Goal: Use online tool/utility

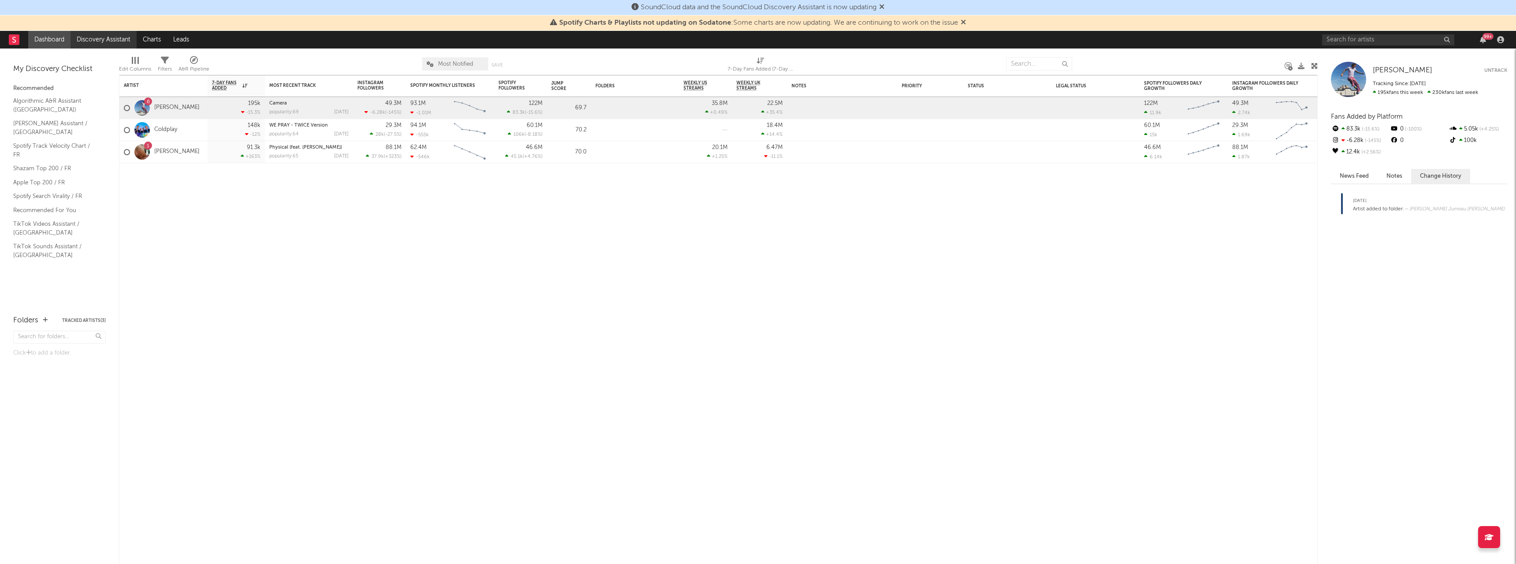
click at [100, 37] on link "Discovery Assistant" at bounding box center [104, 40] width 66 height 18
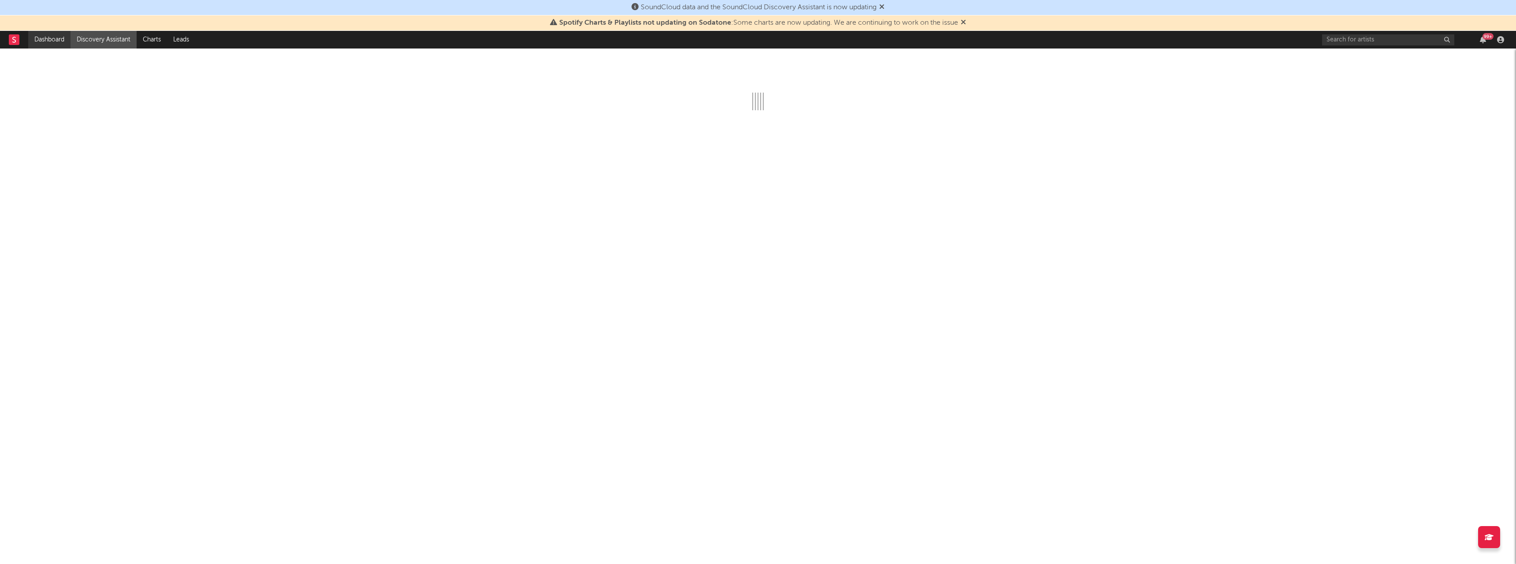
click at [52, 35] on link "Dashboard" at bounding box center [49, 40] width 42 height 18
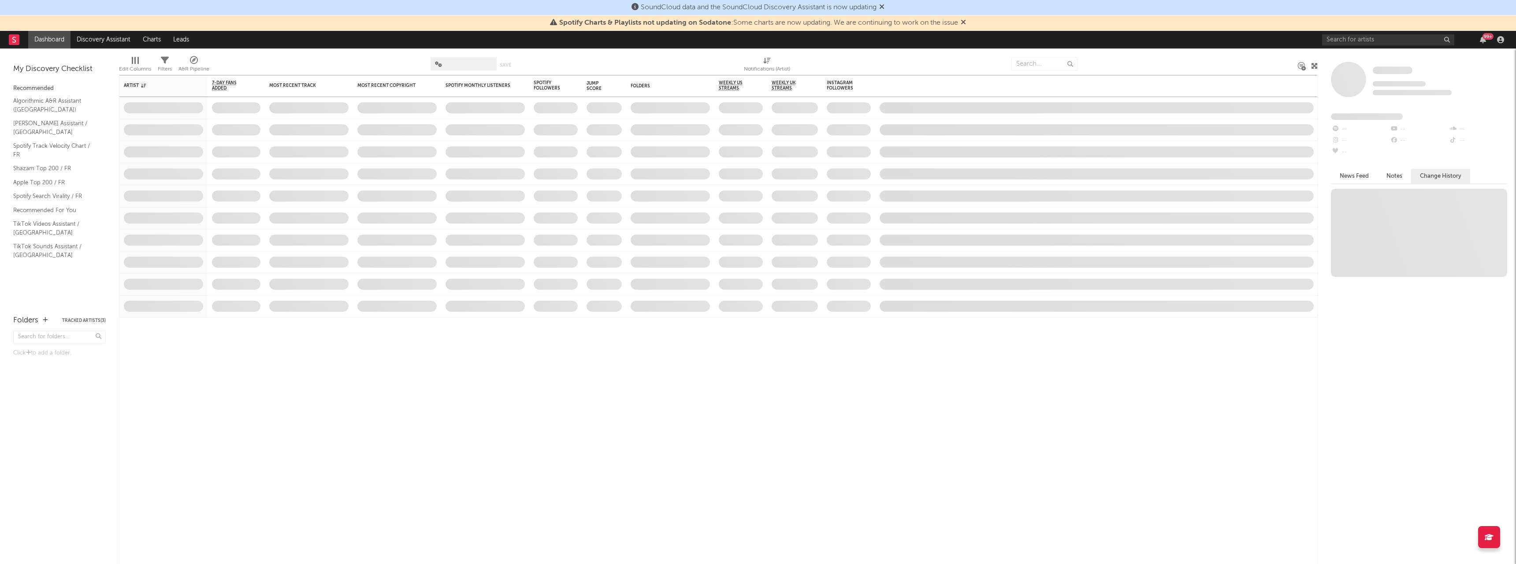
click at [15, 35] on rect at bounding box center [14, 39] width 11 height 11
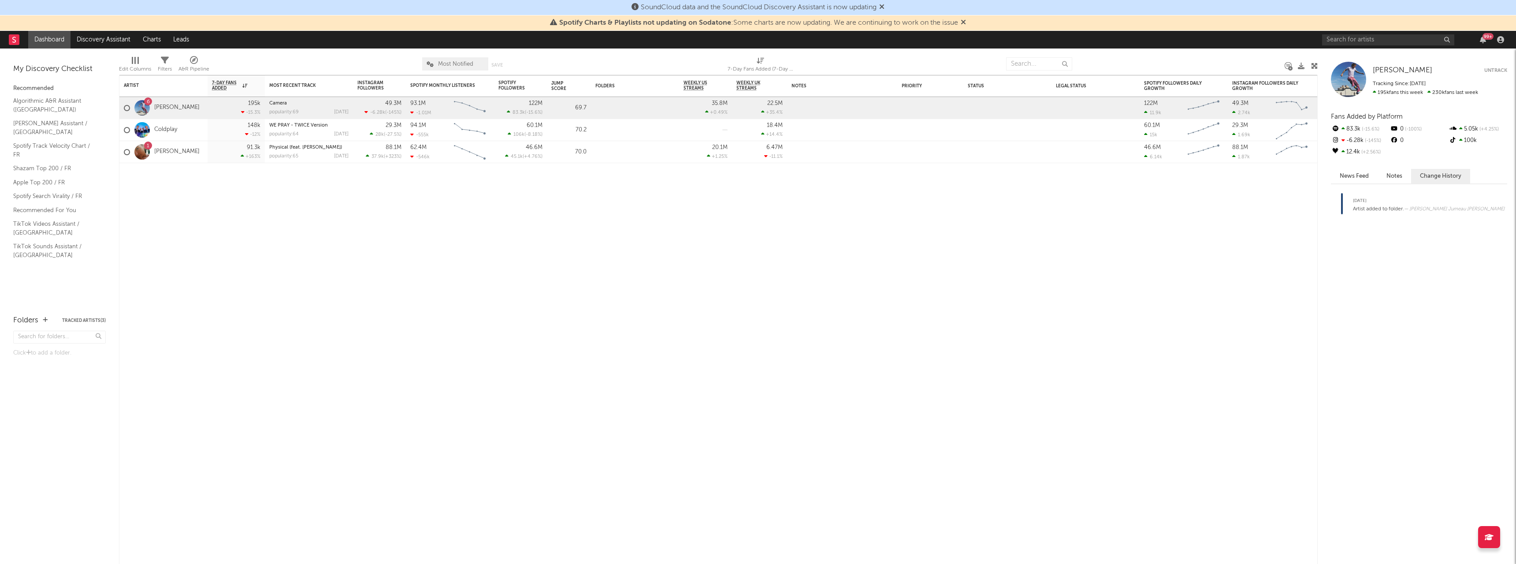
click at [194, 61] on icon at bounding box center [194, 60] width 8 height 8
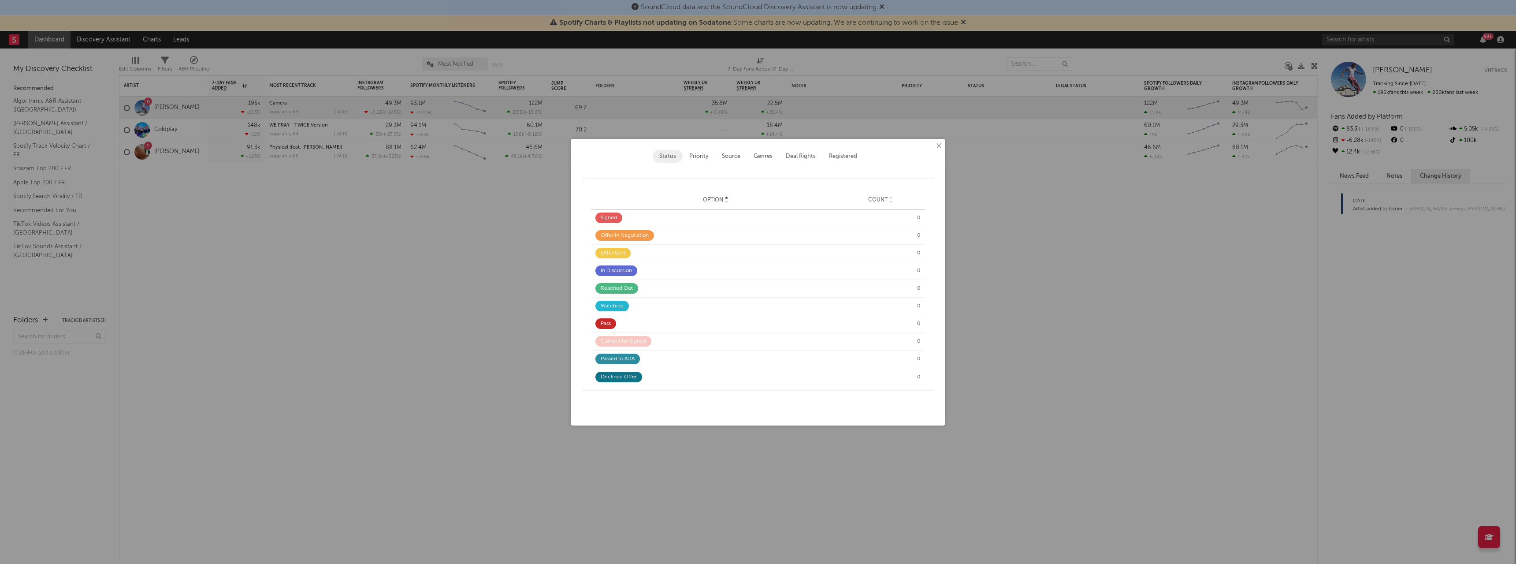
click at [938, 146] on button "×" at bounding box center [938, 146] width 10 height 10
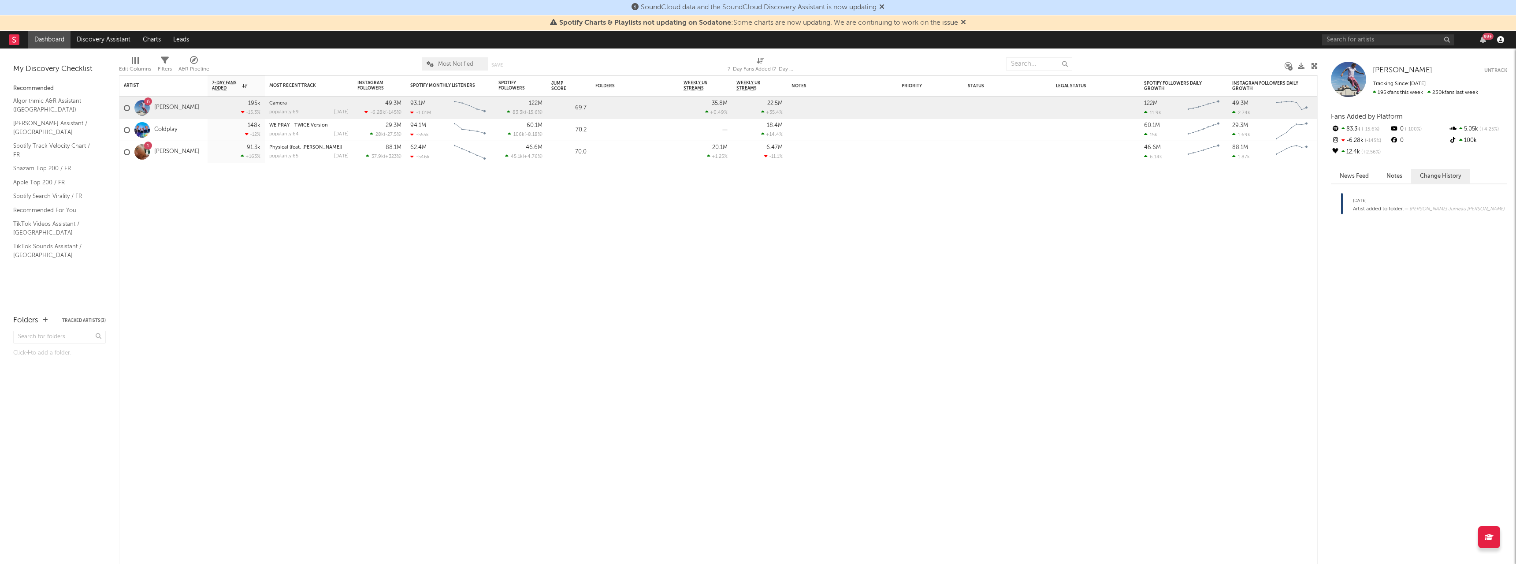
click at [1501, 41] on icon "button" at bounding box center [1500, 39] width 7 height 7
click at [966, 22] on icon at bounding box center [963, 22] width 5 height 7
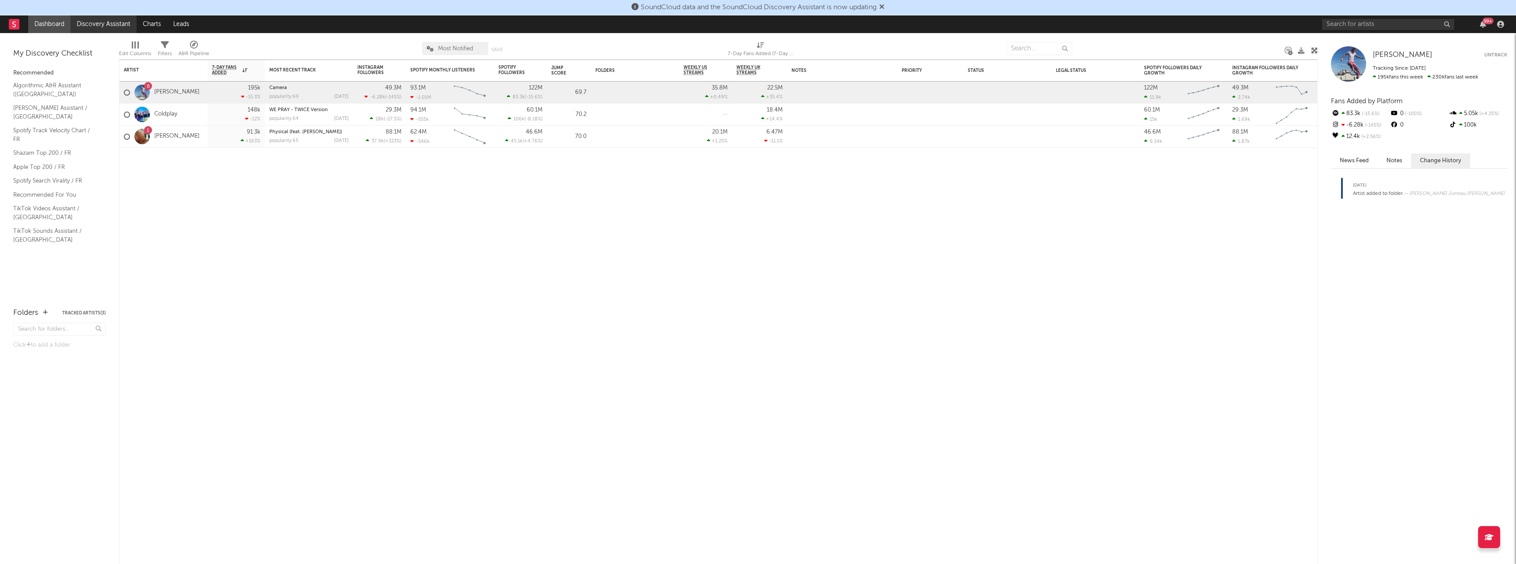
click at [97, 24] on link "Discovery Assistant" at bounding box center [104, 24] width 66 height 18
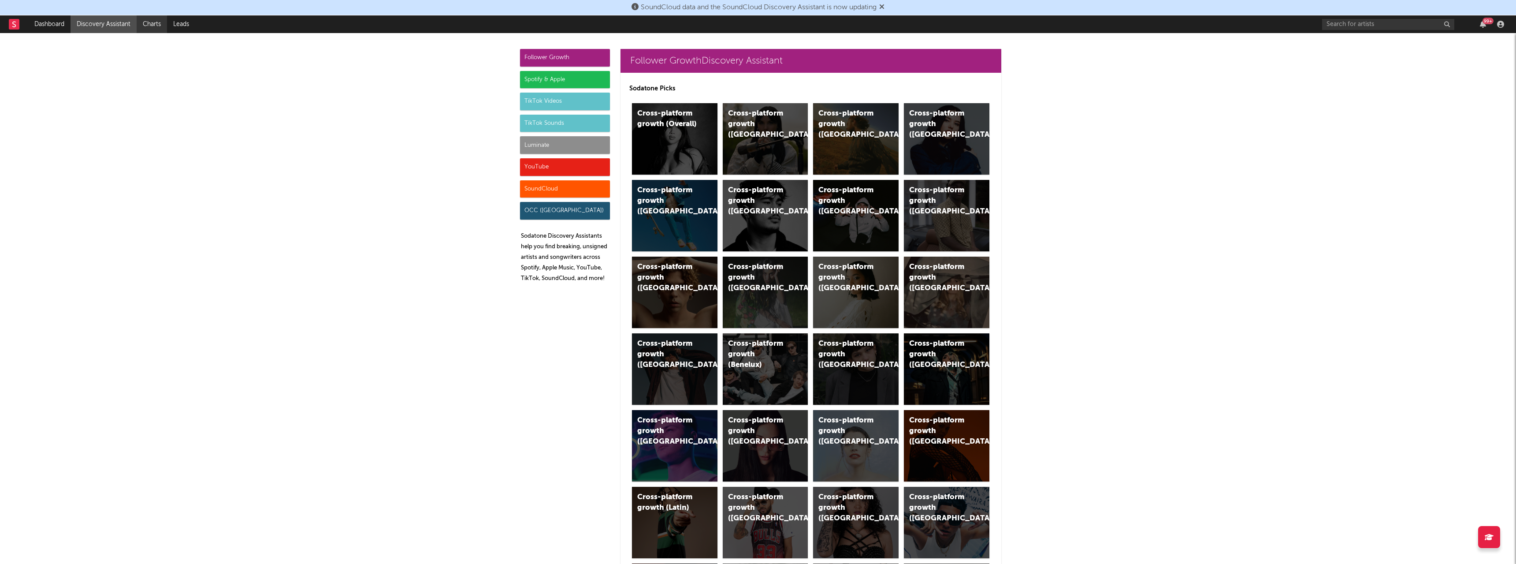
click at [147, 22] on link "Charts" at bounding box center [152, 24] width 30 height 18
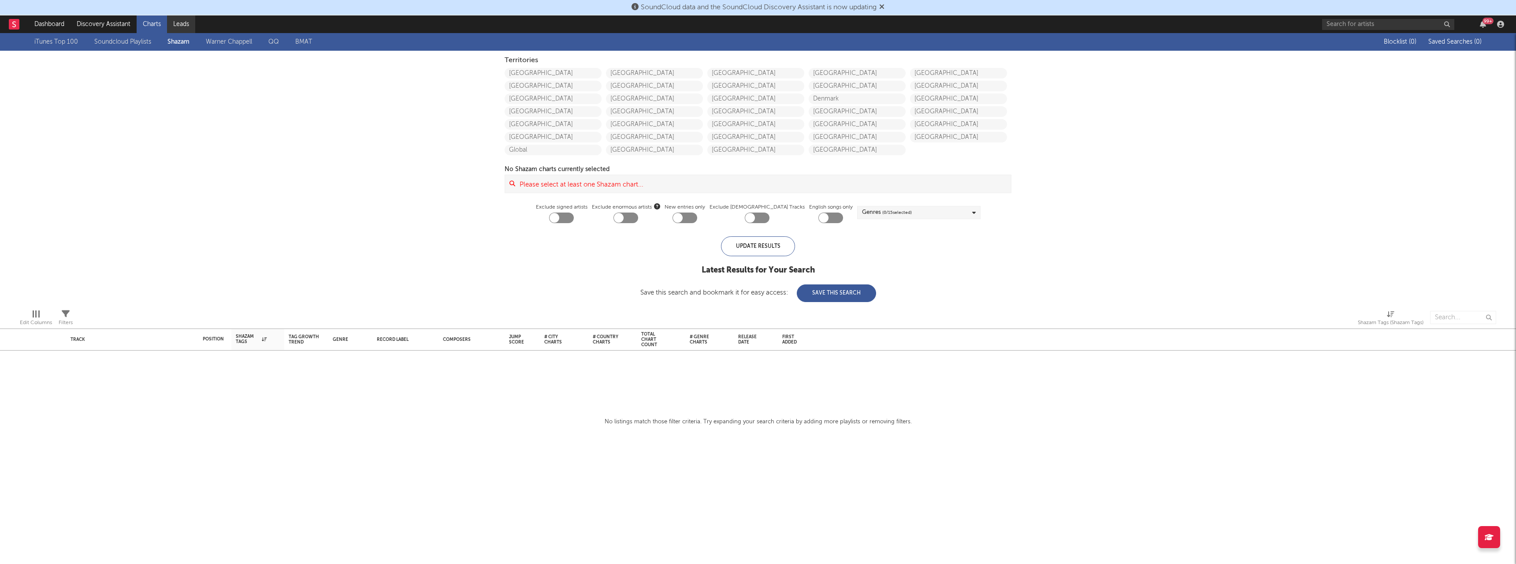
click at [187, 19] on link "Leads" at bounding box center [181, 24] width 28 height 18
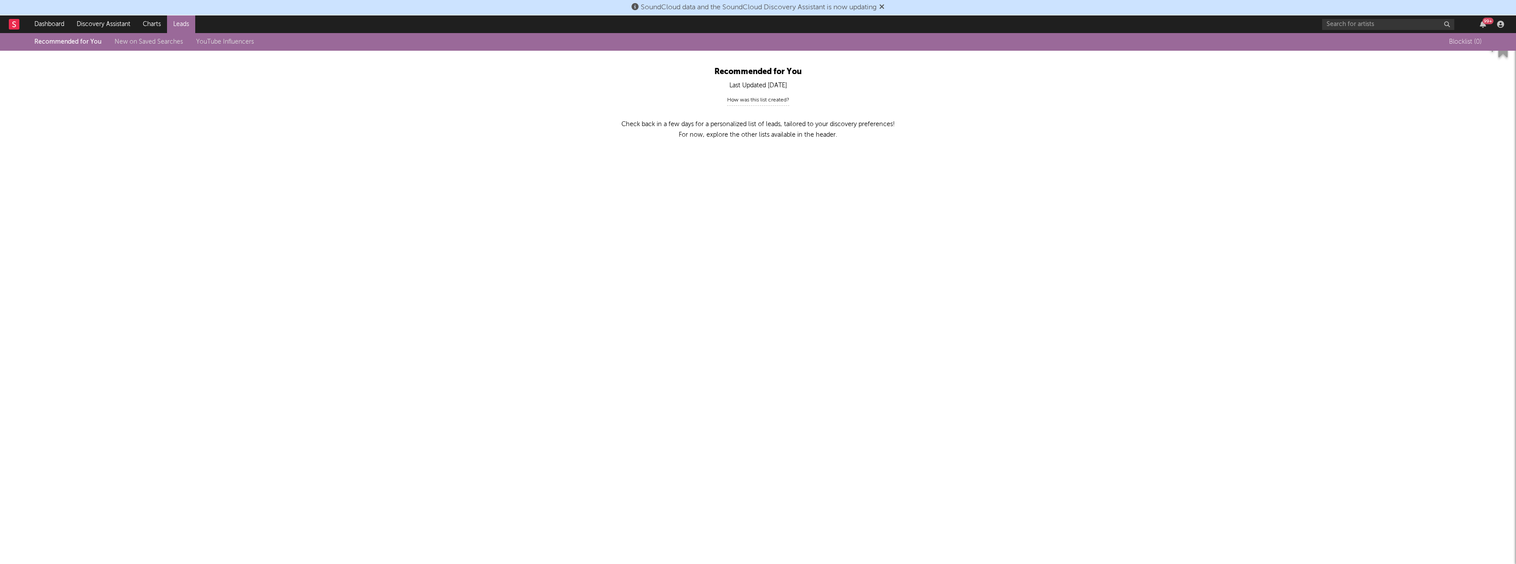
click at [3, 22] on nav "Dashboard Discovery Assistant Charts Leads 99 +" at bounding box center [758, 24] width 1516 height 18
click at [12, 22] on rect at bounding box center [14, 24] width 11 height 11
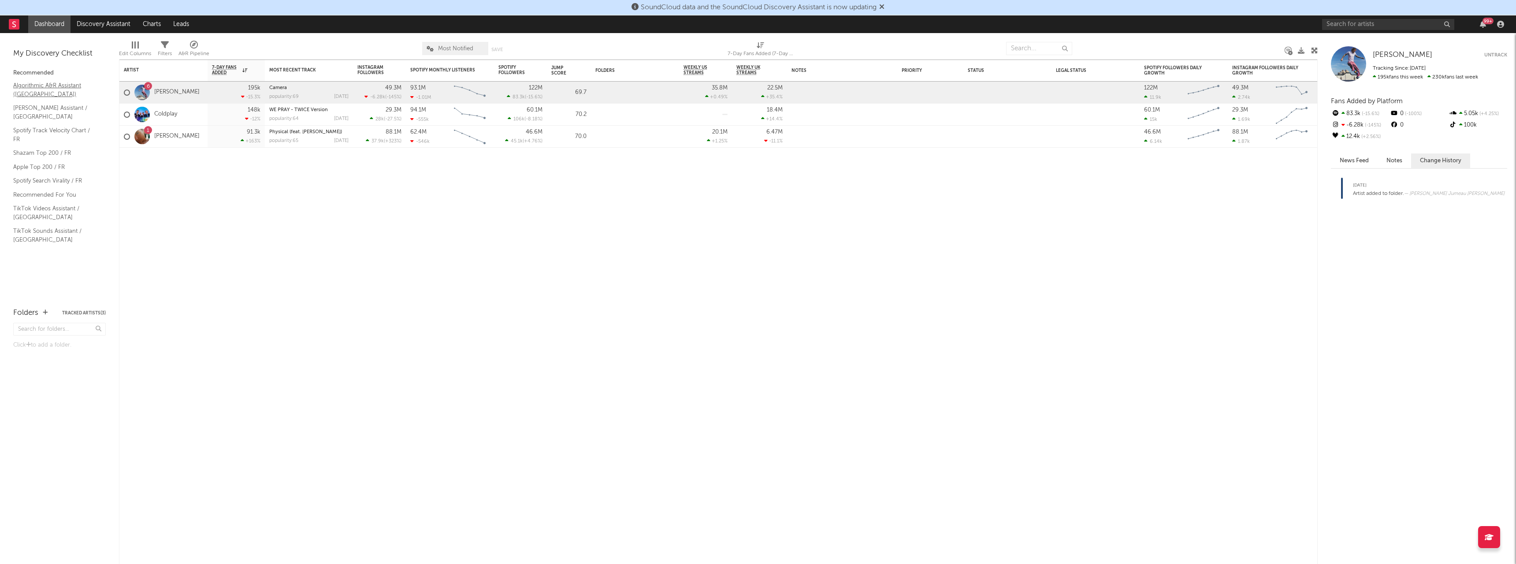
click at [38, 84] on link "Algorithmic A&R Assistant ([GEOGRAPHIC_DATA])" at bounding box center [55, 90] width 84 height 18
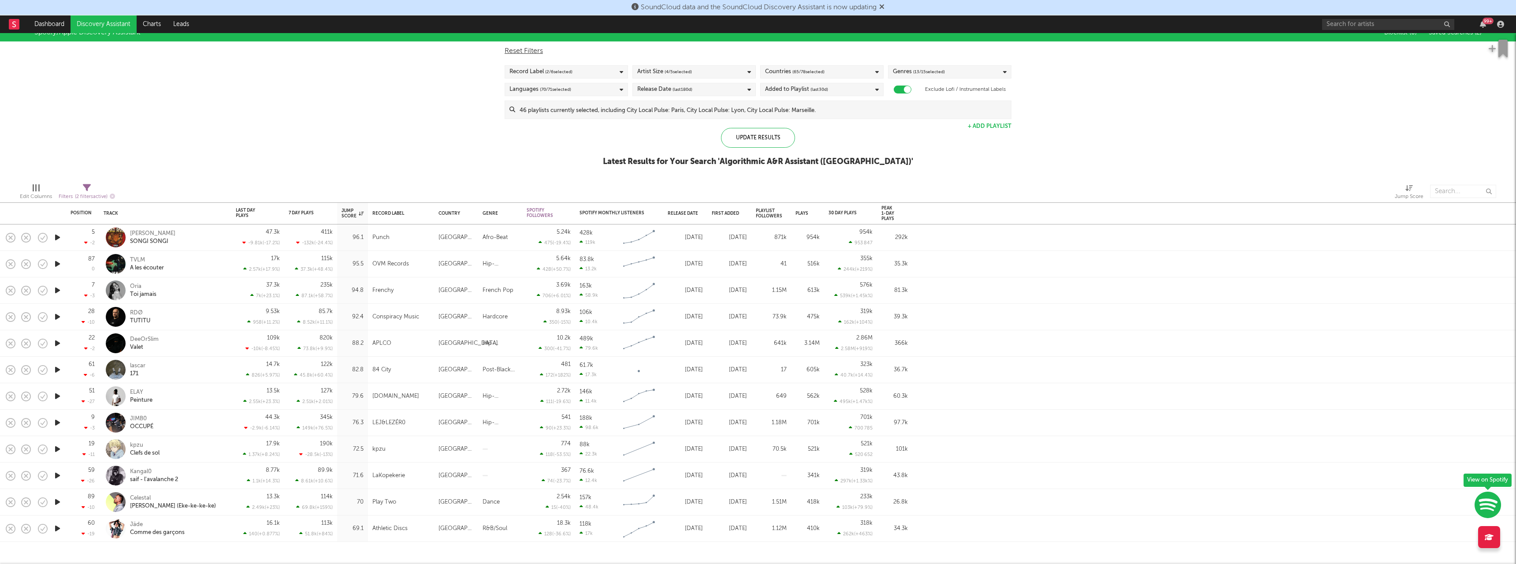
click at [880, 88] on div "Added to Playlist (last 30 d)" at bounding box center [821, 89] width 123 height 13
click at [878, 88] on icon at bounding box center [877, 90] width 4 height 6
click at [732, 74] on div "Artist Size ( 4 / 5 selected)" at bounding box center [693, 71] width 123 height 13
click at [872, 136] on div "Update Results Latest Results for Your Search ' Algorithmic A&R Assistant ([GEO…" at bounding box center [758, 152] width 310 height 48
click at [803, 72] on span "( 65 / 78 selected)" at bounding box center [808, 72] width 32 height 11
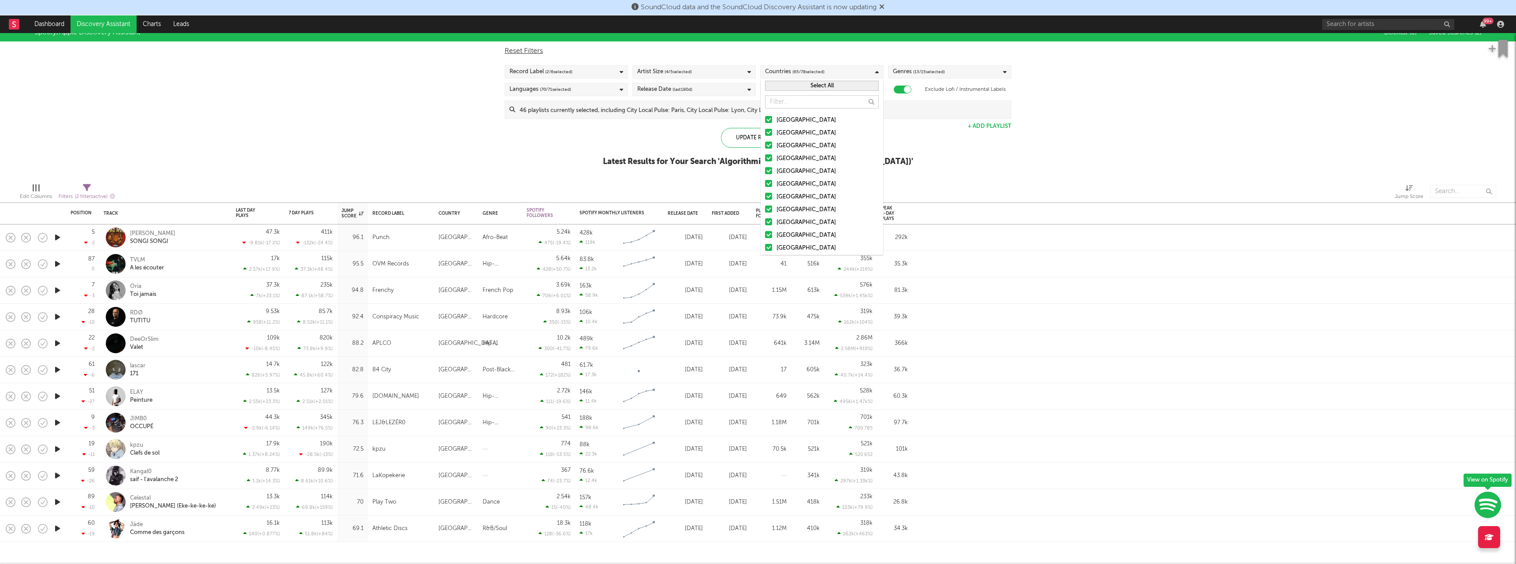
click at [803, 72] on span "( 65 / 78 selected)" at bounding box center [808, 72] width 32 height 11
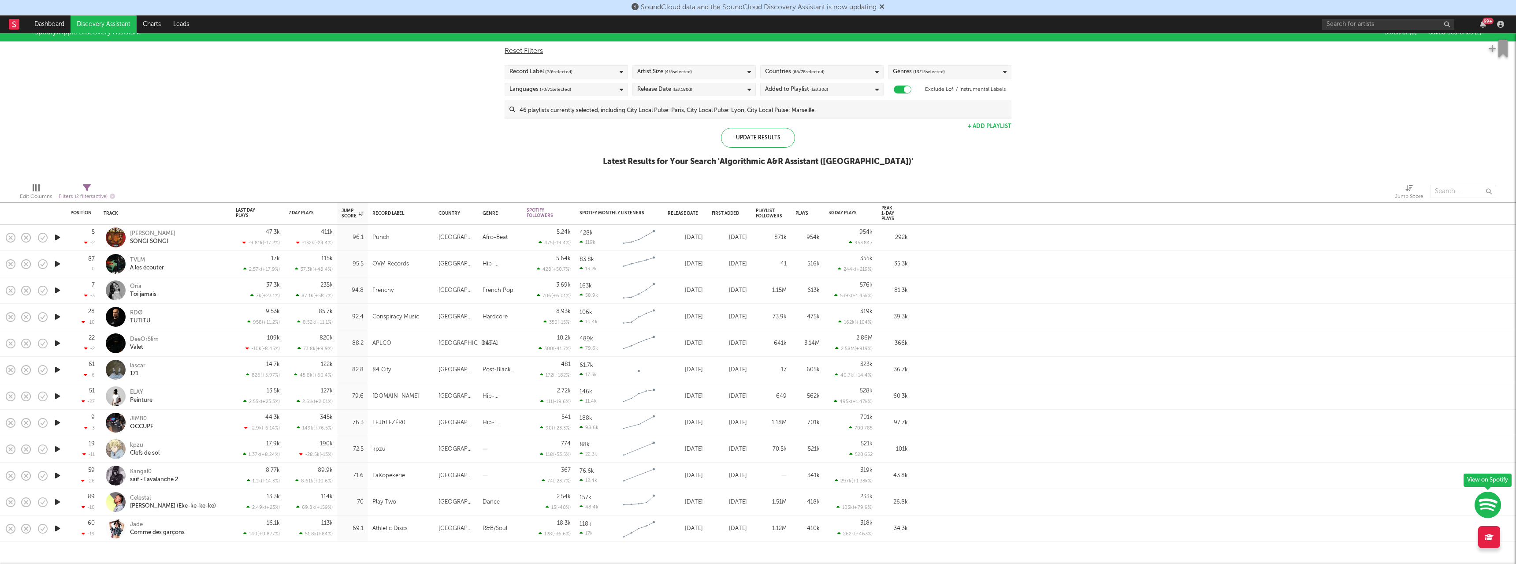
click at [920, 67] on span "( 13 / 15 selected)" at bounding box center [929, 72] width 32 height 11
drag, startPoint x: 529, startPoint y: 133, endPoint x: 533, endPoint y: 128, distance: 6.0
click at [529, 132] on div "Spotify/Apple Discovery Assistant Blocklist ( 0 ) Saved Searches ( 2 ) Reset Fi…" at bounding box center [758, 100] width 1516 height 152
click at [557, 87] on span "( 70 / 71 selected)" at bounding box center [555, 89] width 31 height 11
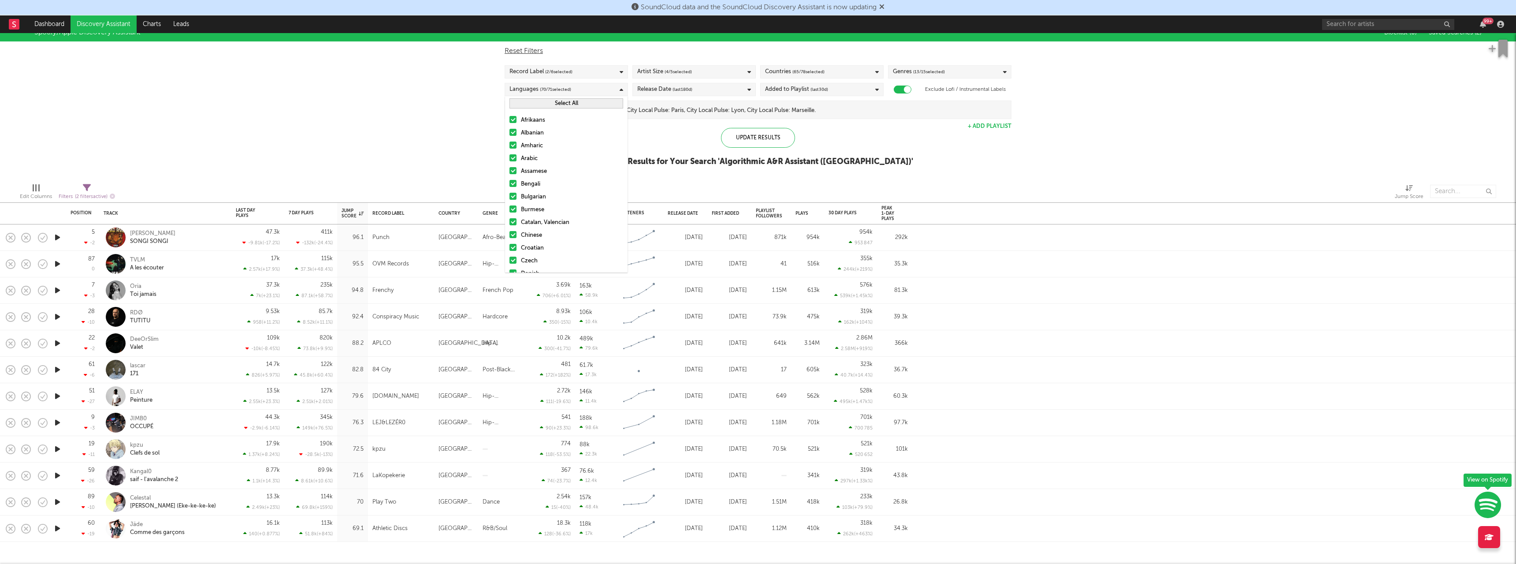
click at [447, 115] on div "Spotify/Apple Discovery Assistant Blocklist ( 0 ) Saved Searches ( 2 ) Reset Fi…" at bounding box center [758, 100] width 1516 height 152
click at [561, 71] on span "( 2 / 6 selected)" at bounding box center [558, 72] width 27 height 11
click at [634, 128] on div "Update Results Latest Results for Your Search ' Algorithmic A&R Assistant ([GEO…" at bounding box center [758, 152] width 310 height 48
click at [901, 90] on div at bounding box center [903, 89] width 18 height 8
checkbox input "false"
